Goal: Task Accomplishment & Management: Use online tool/utility

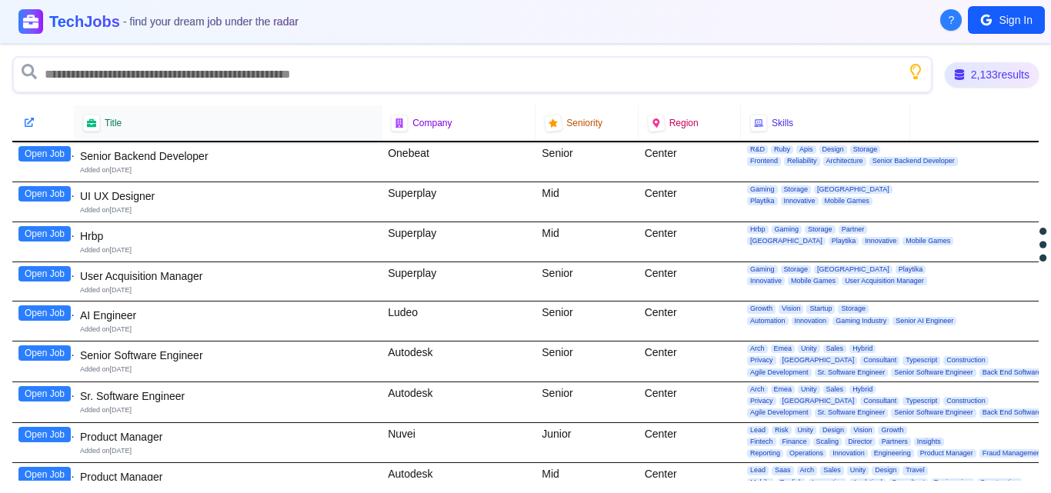
click at [119, 122] on span "Title" at bounding box center [113, 123] width 17 height 12
click at [362, 129] on div "Title" at bounding box center [227, 123] width 289 height 17
click at [94, 129] on div at bounding box center [91, 123] width 18 height 18
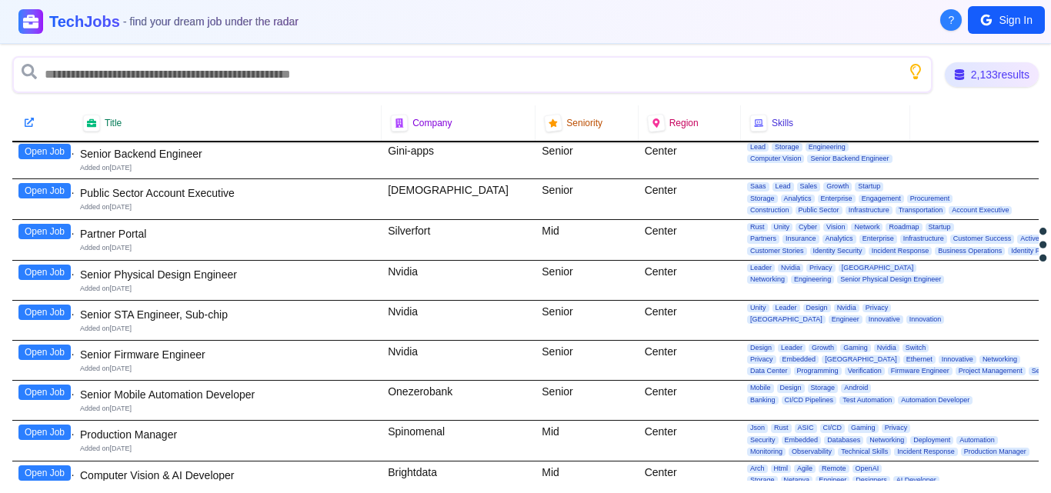
scroll to position [734, 0]
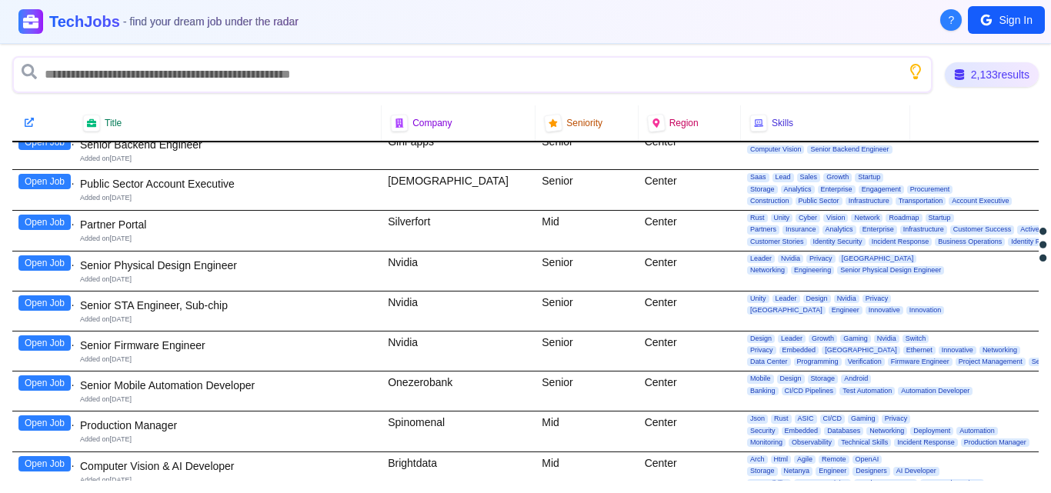
click at [56, 346] on button "Open Job" at bounding box center [44, 343] width 52 height 15
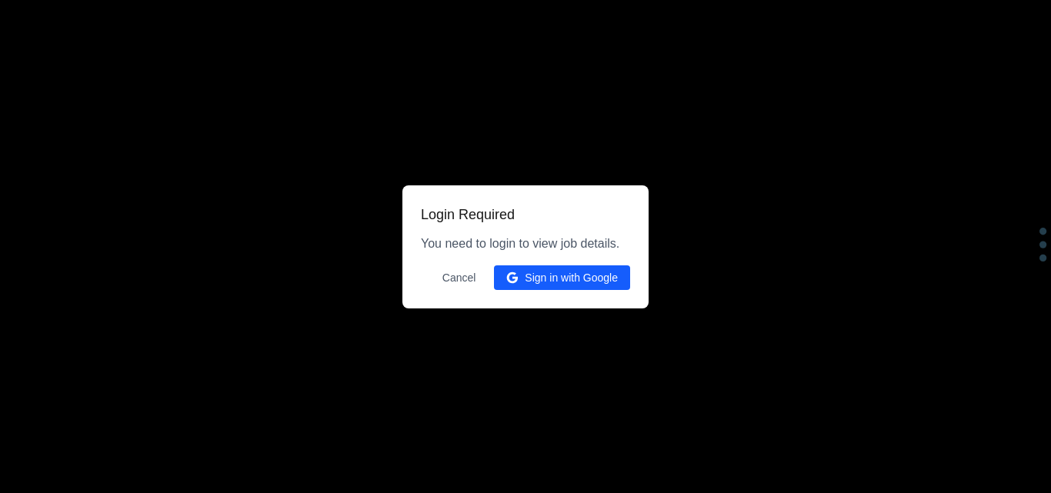
click at [542, 277] on button "Sign in with Google" at bounding box center [562, 277] width 136 height 25
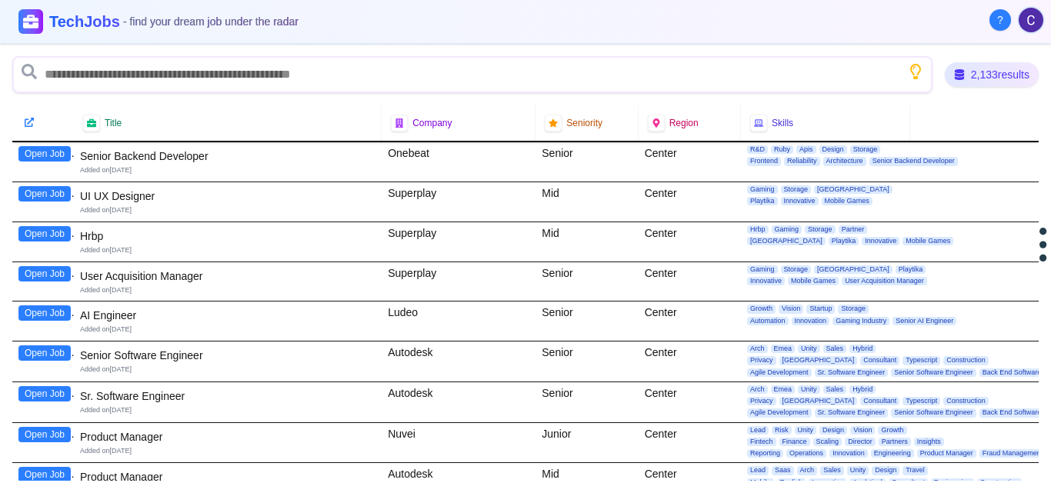
click at [59, 395] on button "Open Job" at bounding box center [44, 393] width 52 height 15
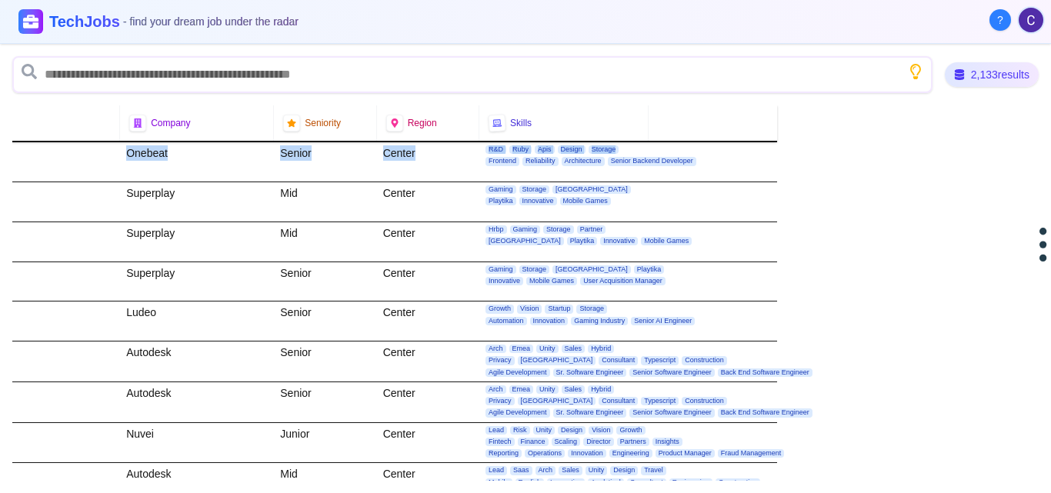
drag, startPoint x: 1019, startPoint y: 139, endPoint x: 1019, endPoint y: 150, distance: 10.8
click at [1019, 150] on div "Title Company Seniority Region Skills Open Job Senior Backend Developer Added o…" at bounding box center [525, 293] width 1027 height 376
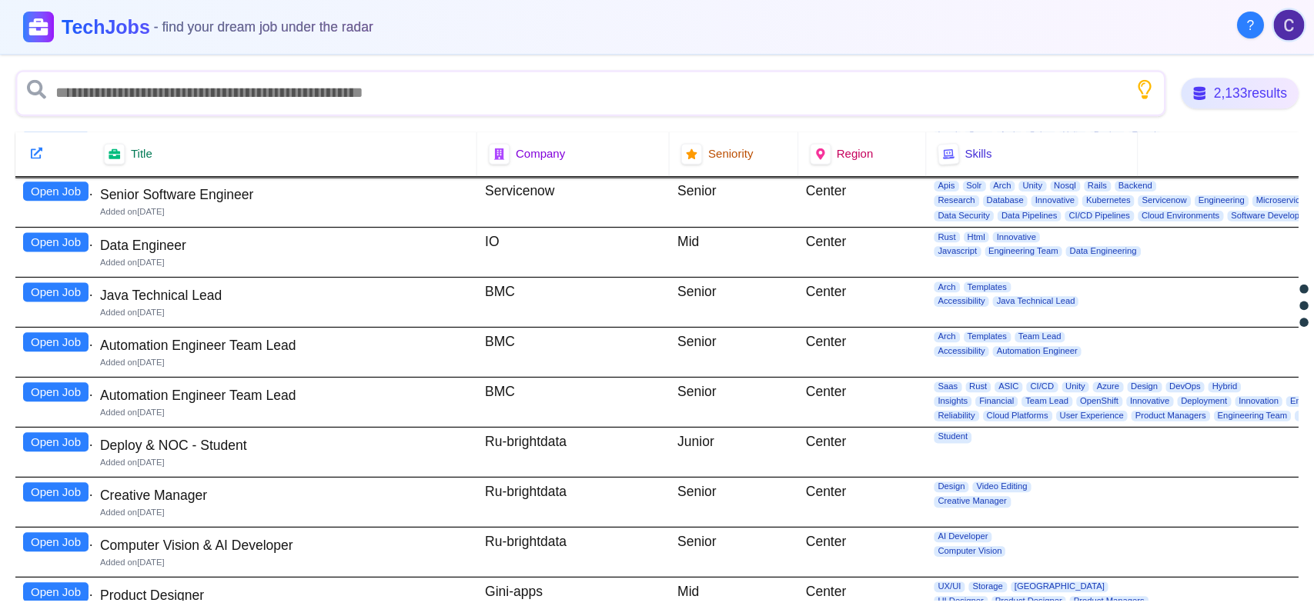
scroll to position [372, 0]
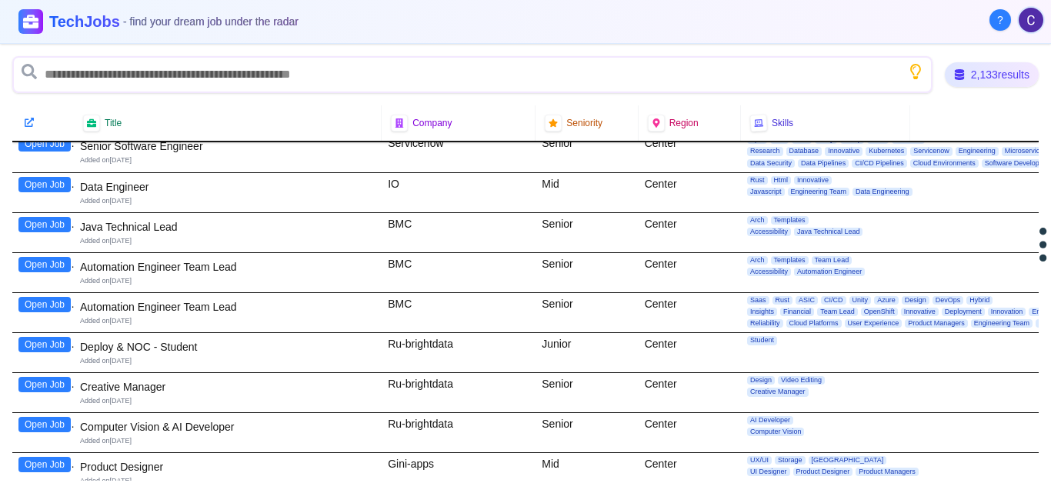
click at [50, 266] on button "Open Job" at bounding box center [44, 264] width 52 height 15
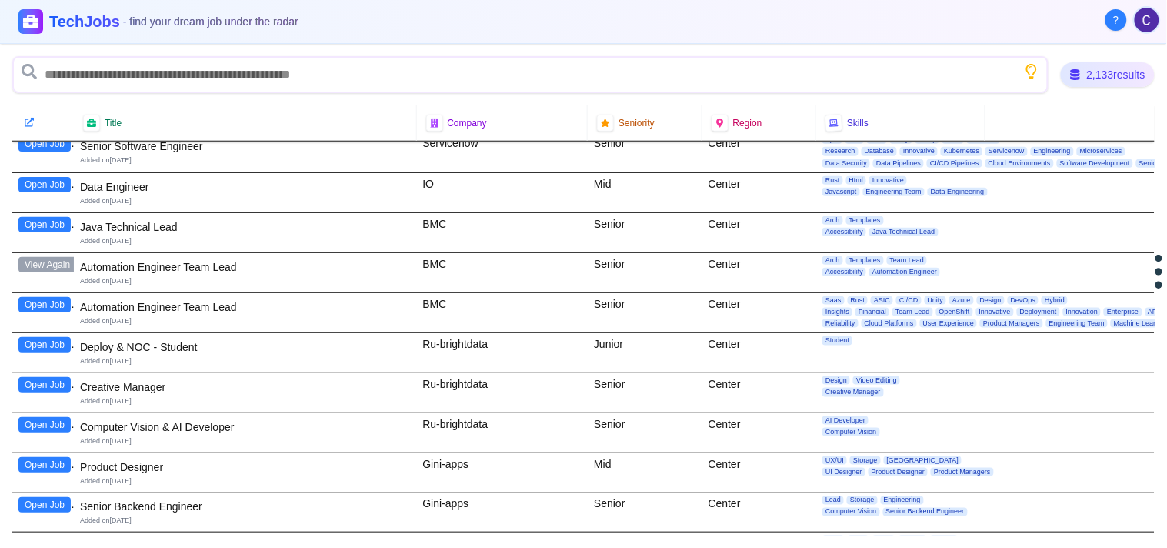
click at [175, 260] on div "Automation Engineer Team Lead" at bounding box center [245, 266] width 331 height 15
click at [168, 268] on div "Automation Engineer Team Lead" at bounding box center [245, 266] width 331 height 15
click at [47, 304] on button "Open Job" at bounding box center [44, 304] width 52 height 15
click at [1050, 179] on div "2,133 results Title Company Seniority Region Skills Open Job Senior Backend Dev…" at bounding box center [583, 296] width 1167 height 504
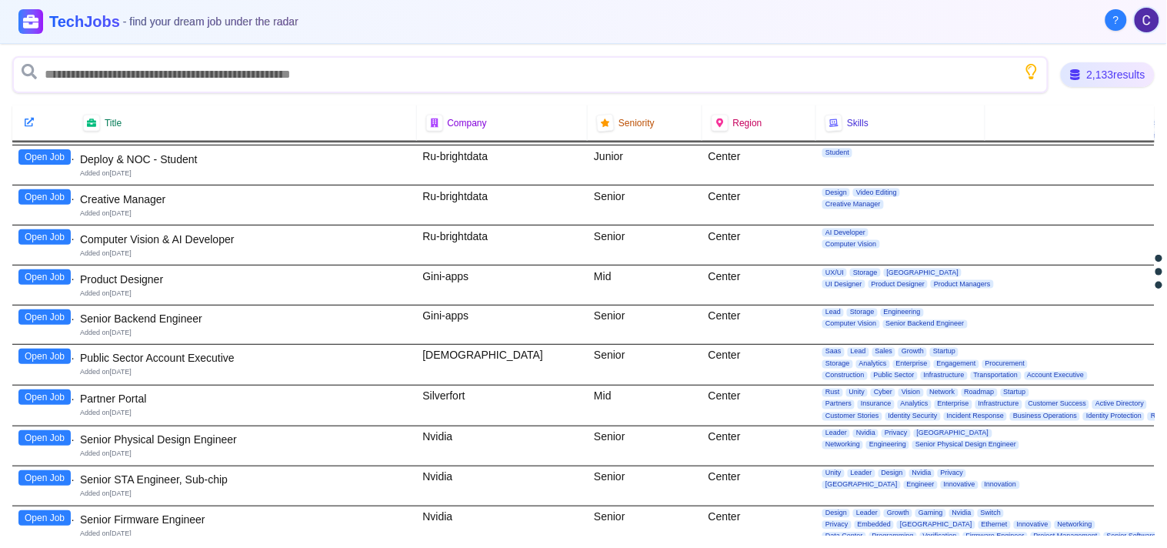
scroll to position [568, 0]
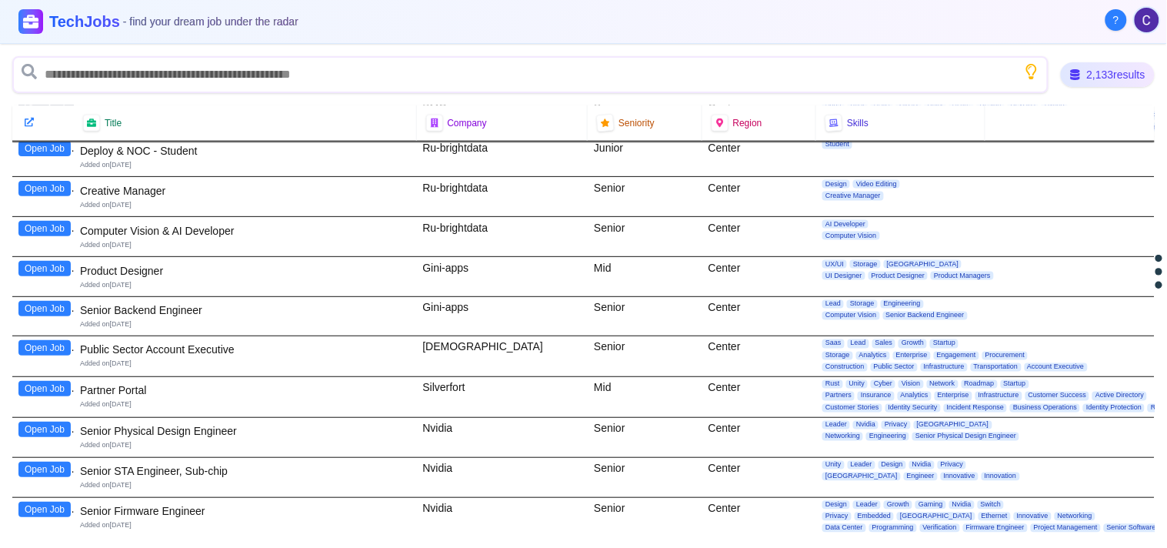
click at [62, 305] on button "Open Job" at bounding box center [44, 308] width 52 height 15
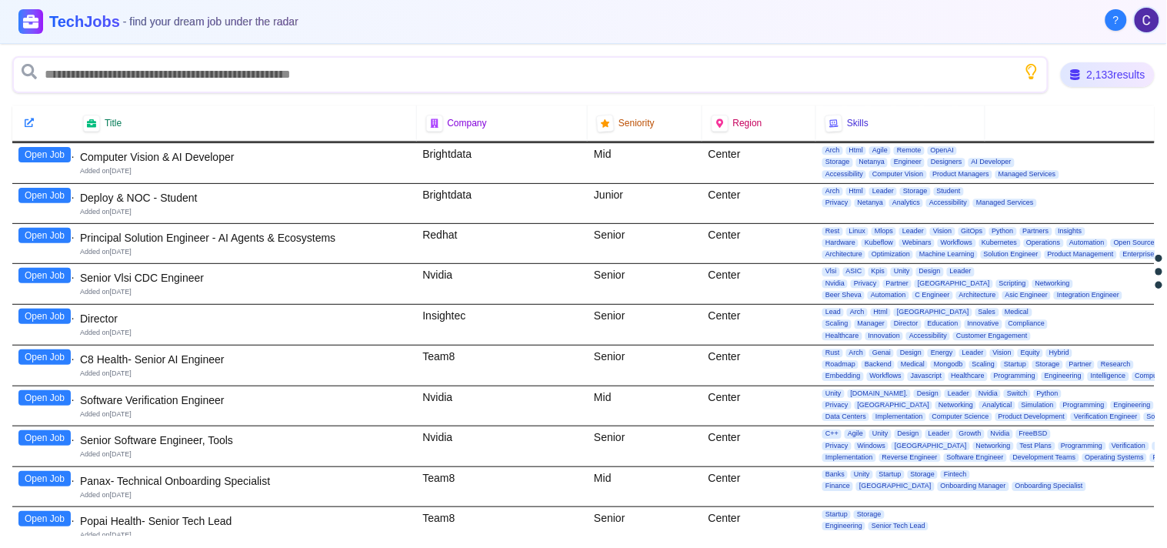
scroll to position [1047, 0]
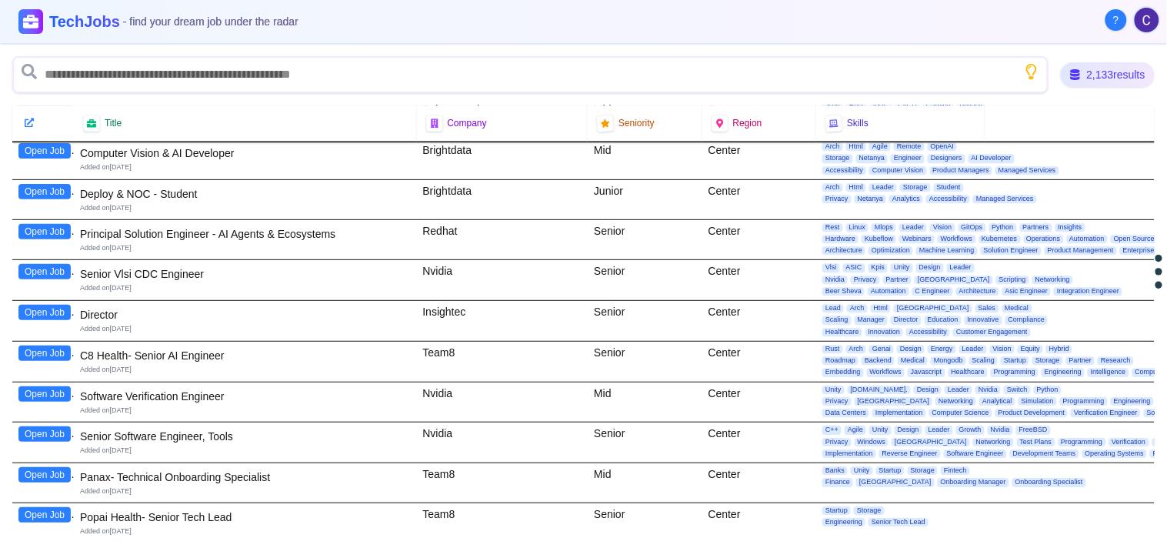
click at [50, 391] on button "Open Job" at bounding box center [44, 393] width 52 height 15
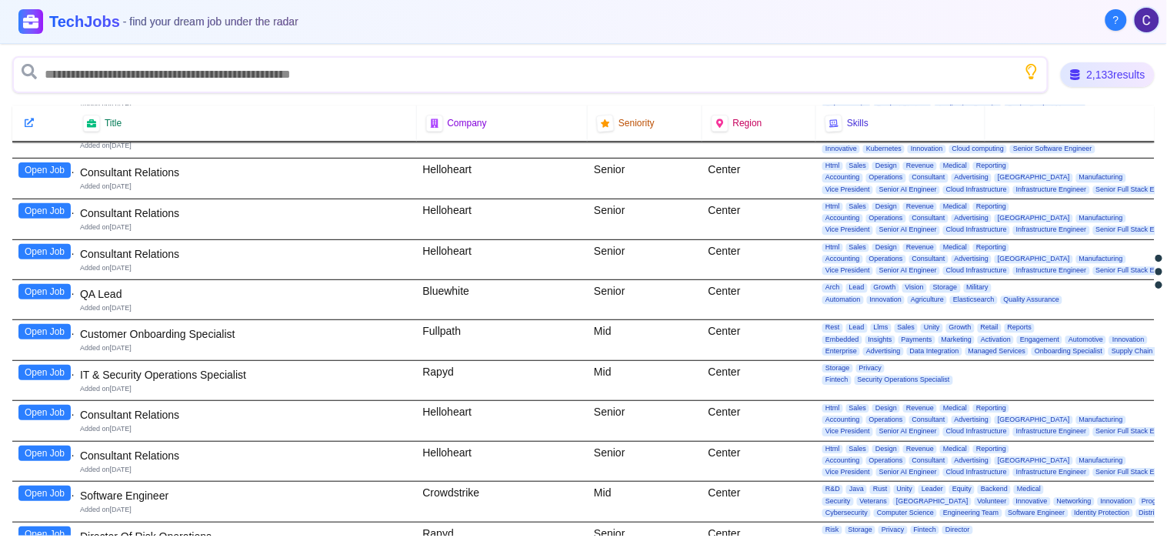
scroll to position [4091, 0]
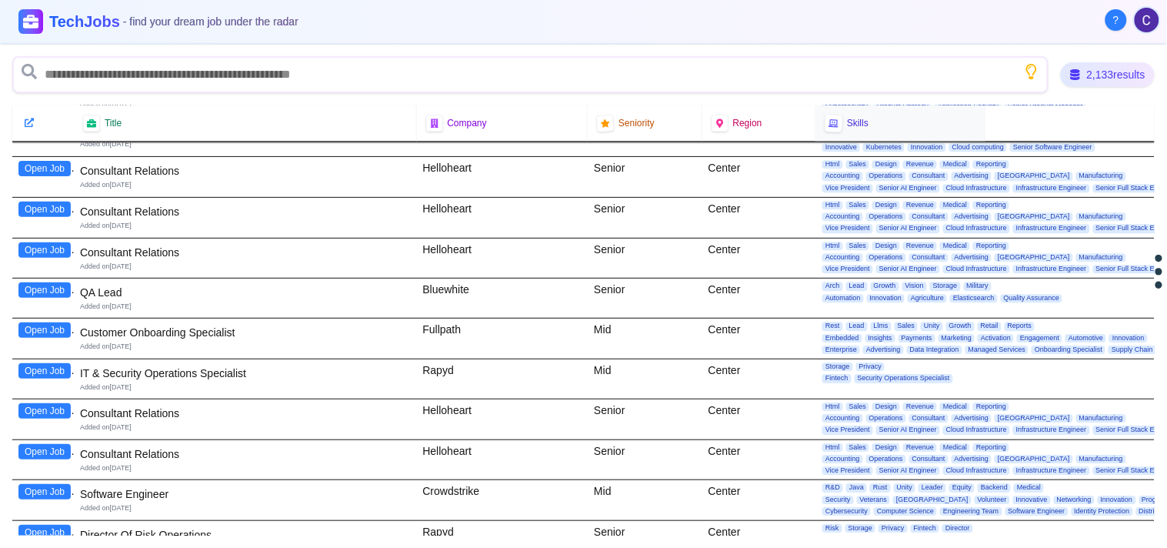
click at [829, 127] on div at bounding box center [834, 123] width 18 height 18
click at [896, 129] on div "Skills" at bounding box center [901, 123] width 150 height 17
